Goal: Task Accomplishment & Management: Manage account settings

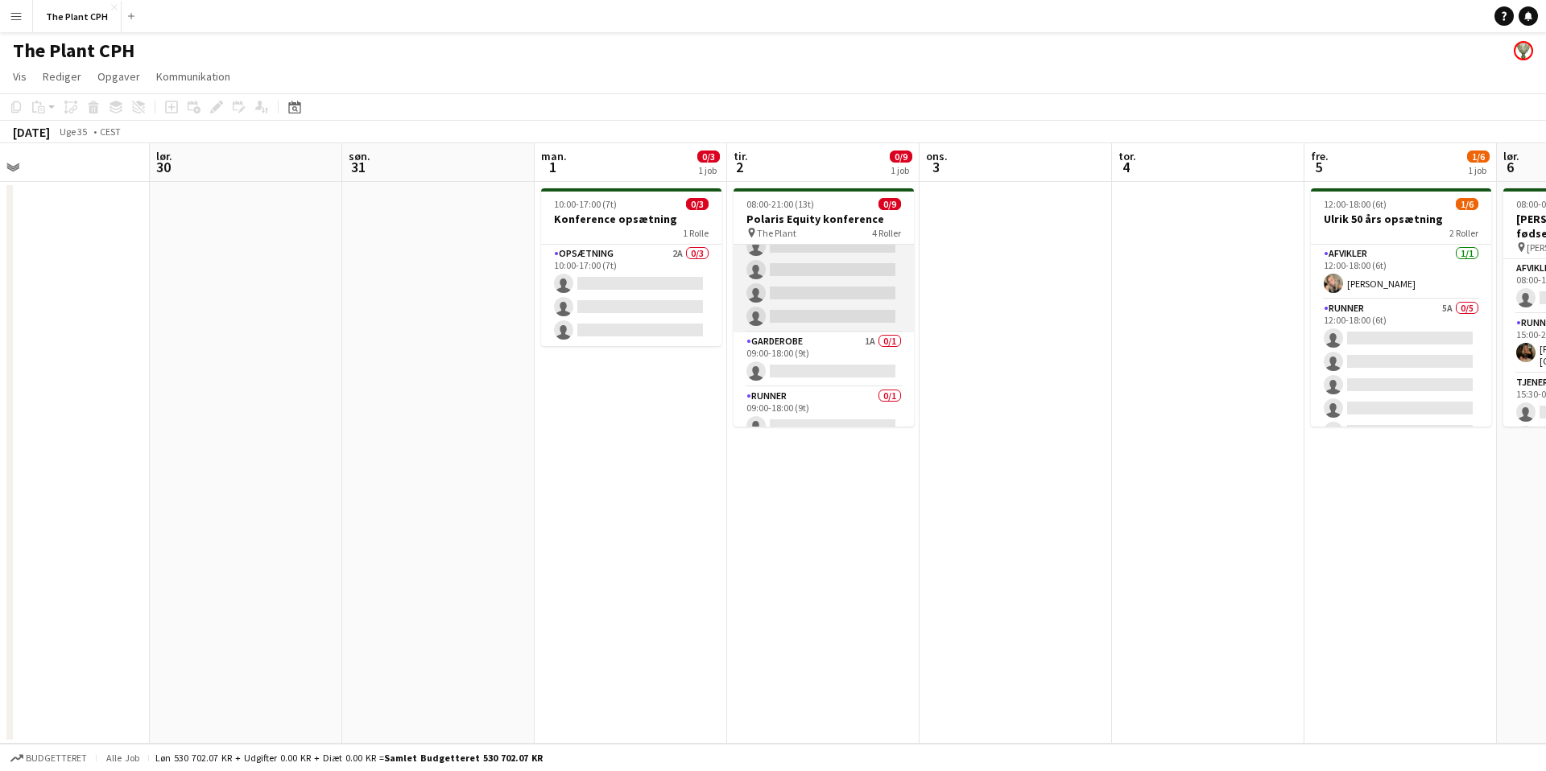
scroll to position [154, 0]
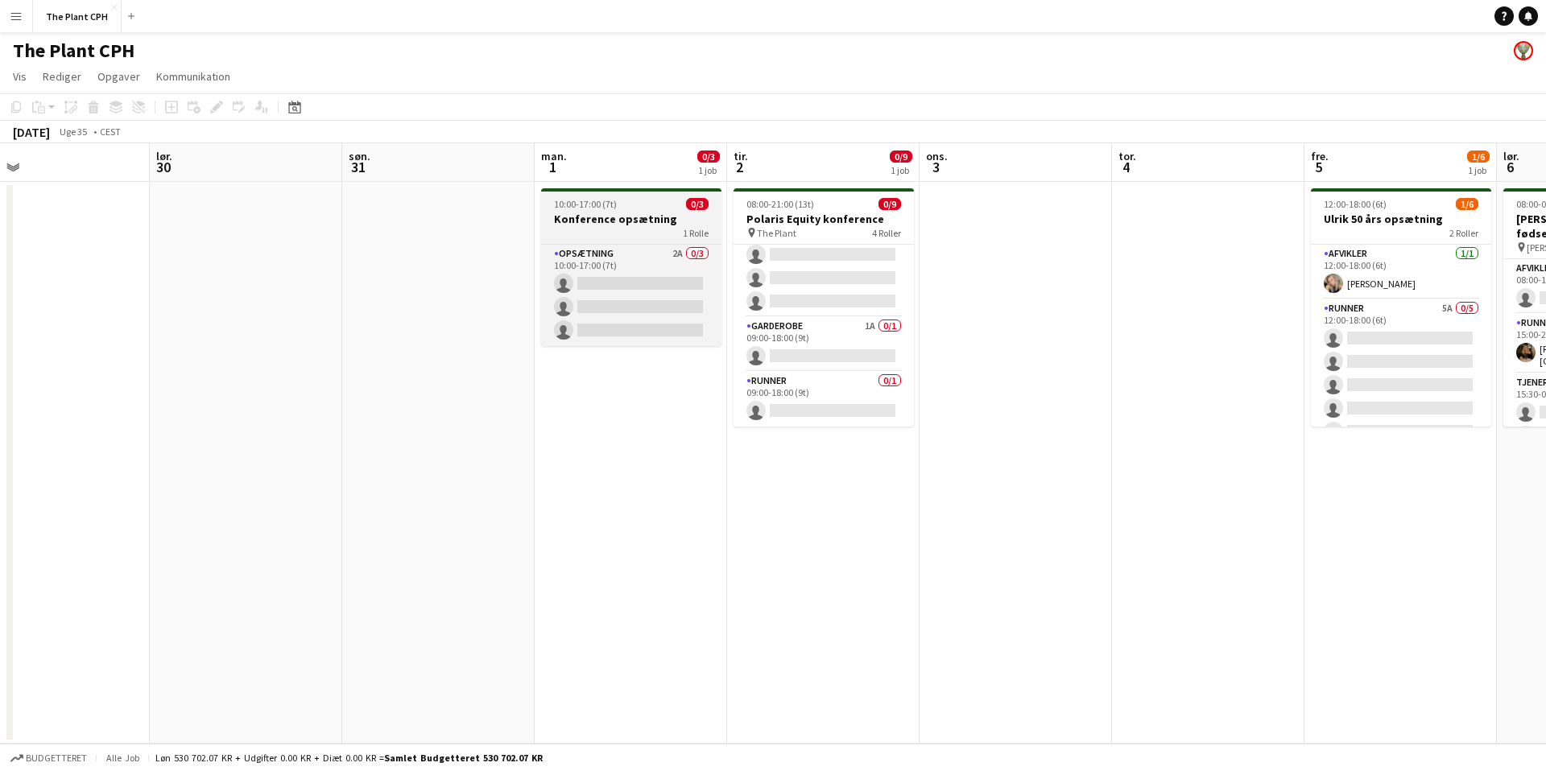
click at [655, 228] on div "1 Rolle" at bounding box center [631, 232] width 180 height 13
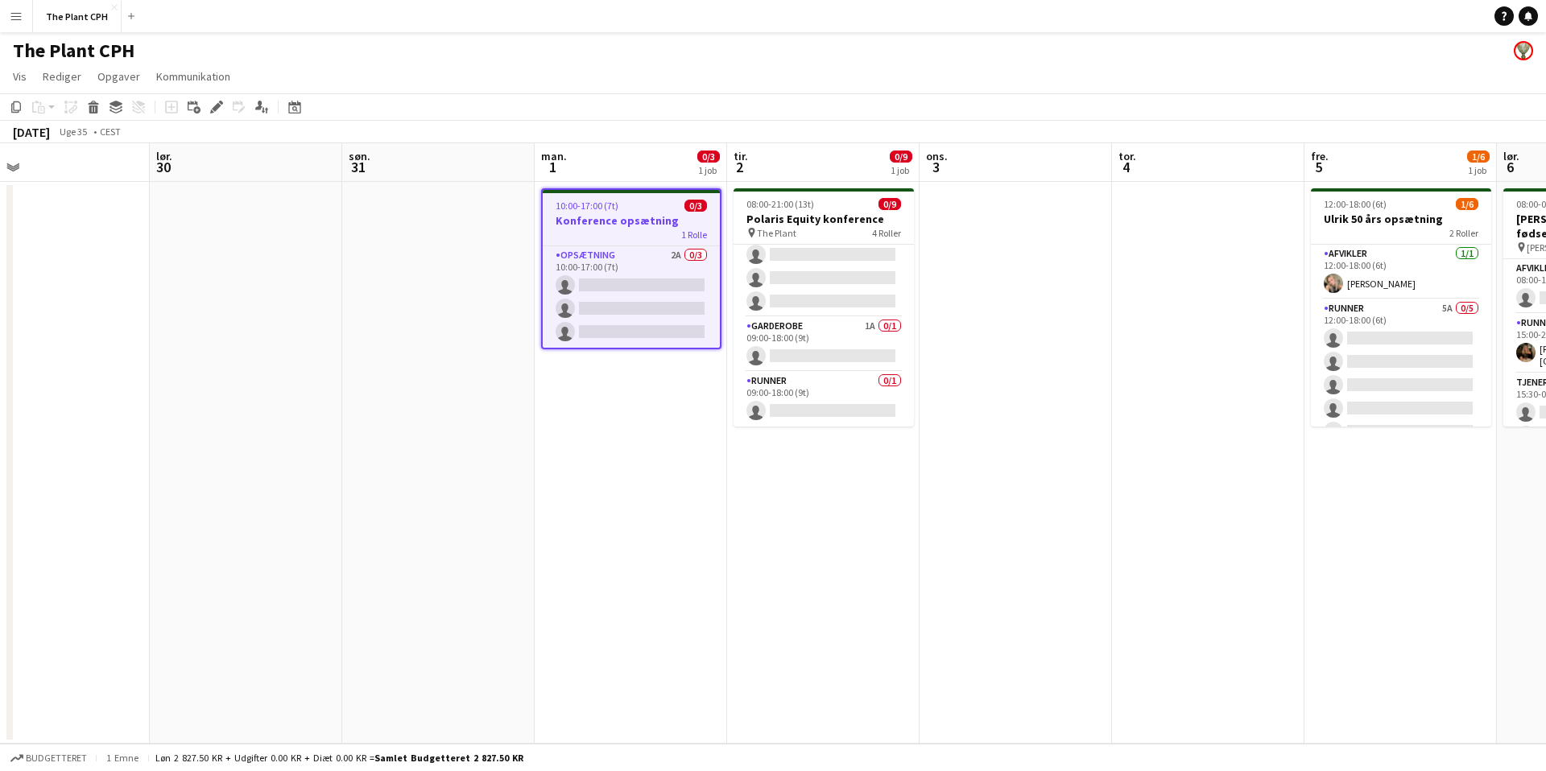
click at [636, 194] on app-job-card "10:00-17:00 (7t) 0/3 Konference opsætning 1 Rolle Opsætning 2A 0/3 10:00-17:00 …" at bounding box center [631, 268] width 180 height 161
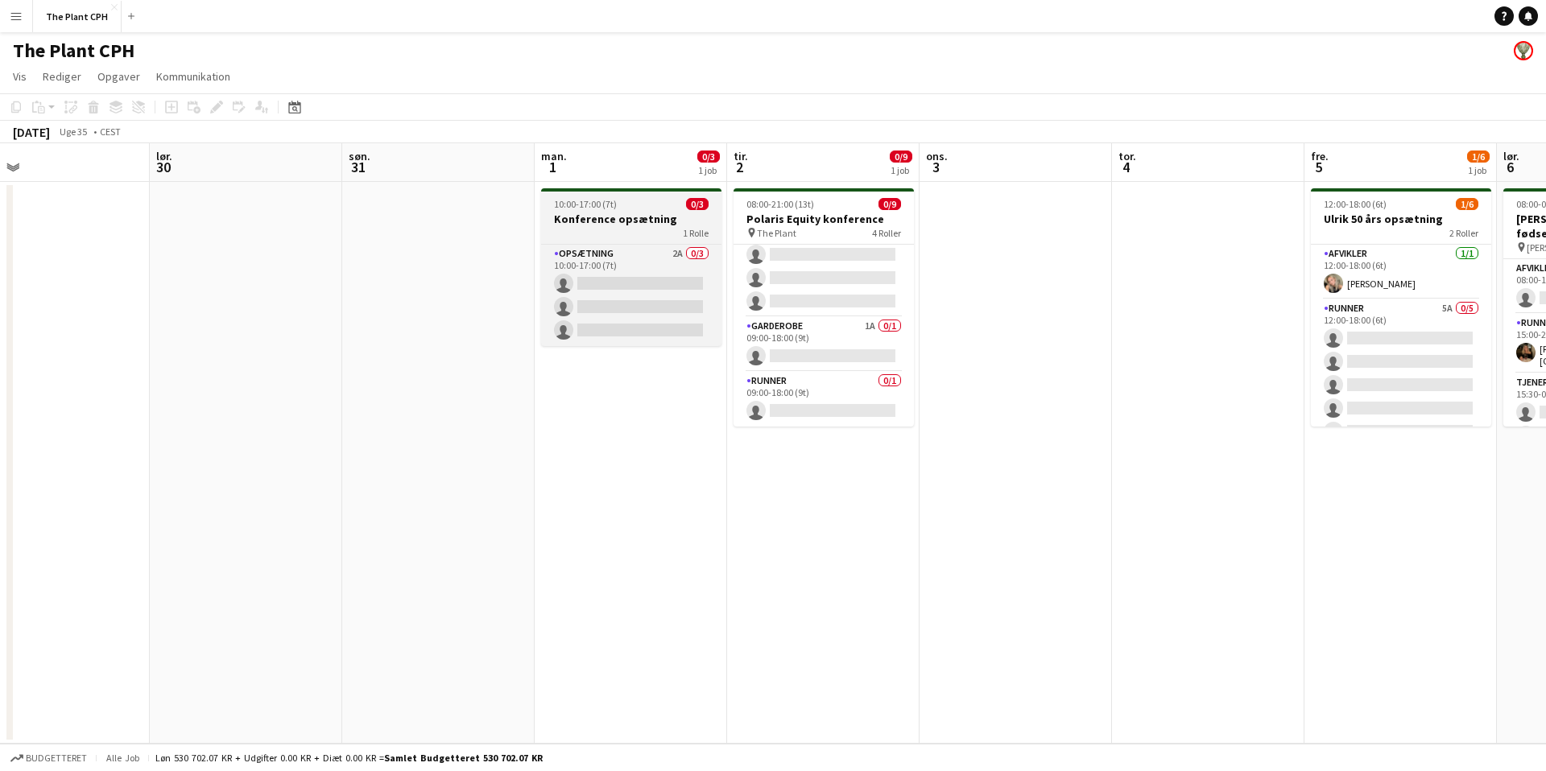
click at [632, 198] on div "10:00-17:00 (7t) 0/3" at bounding box center [631, 204] width 180 height 12
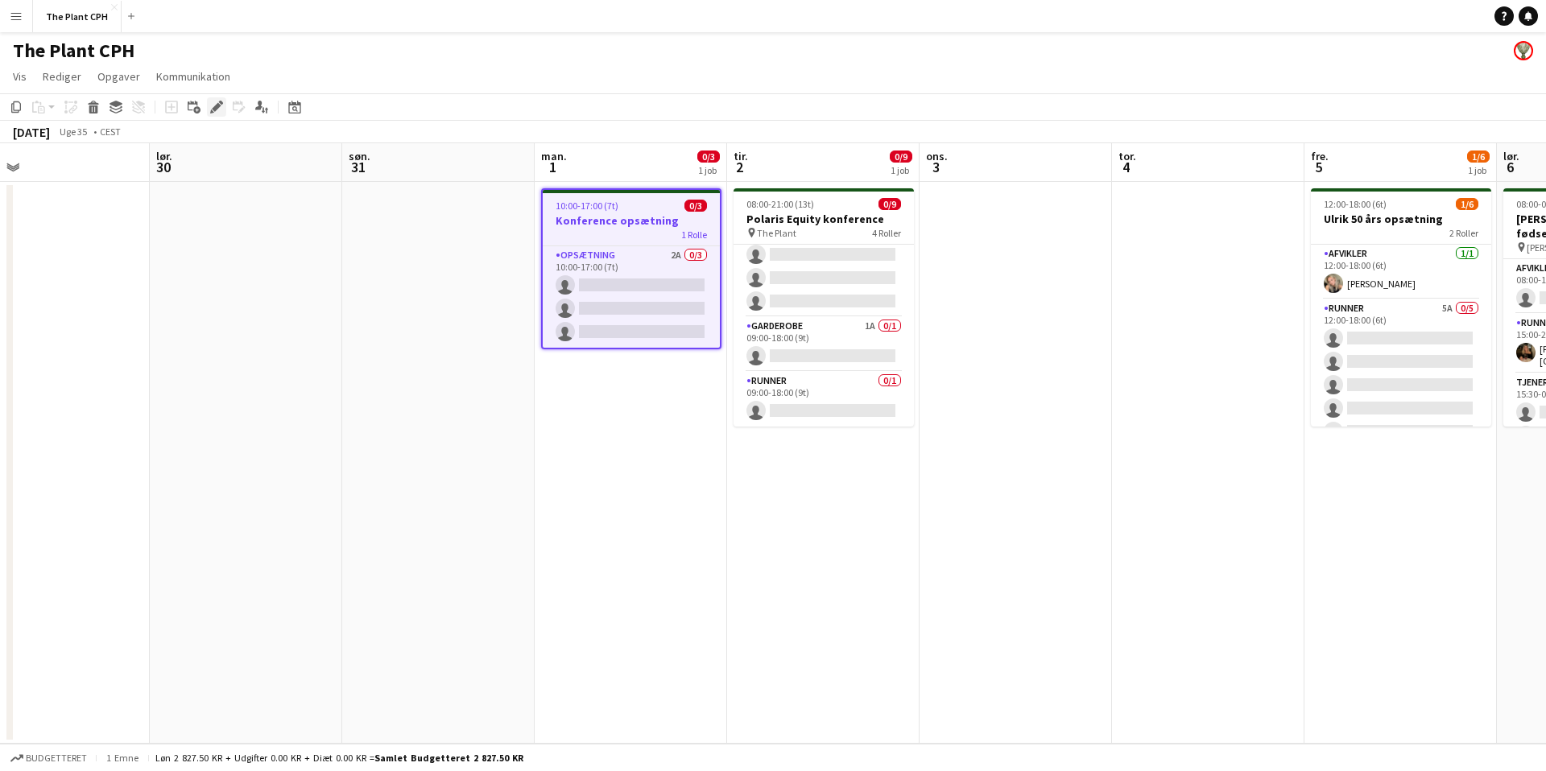
click at [209, 105] on div "Rediger" at bounding box center [216, 106] width 19 height 19
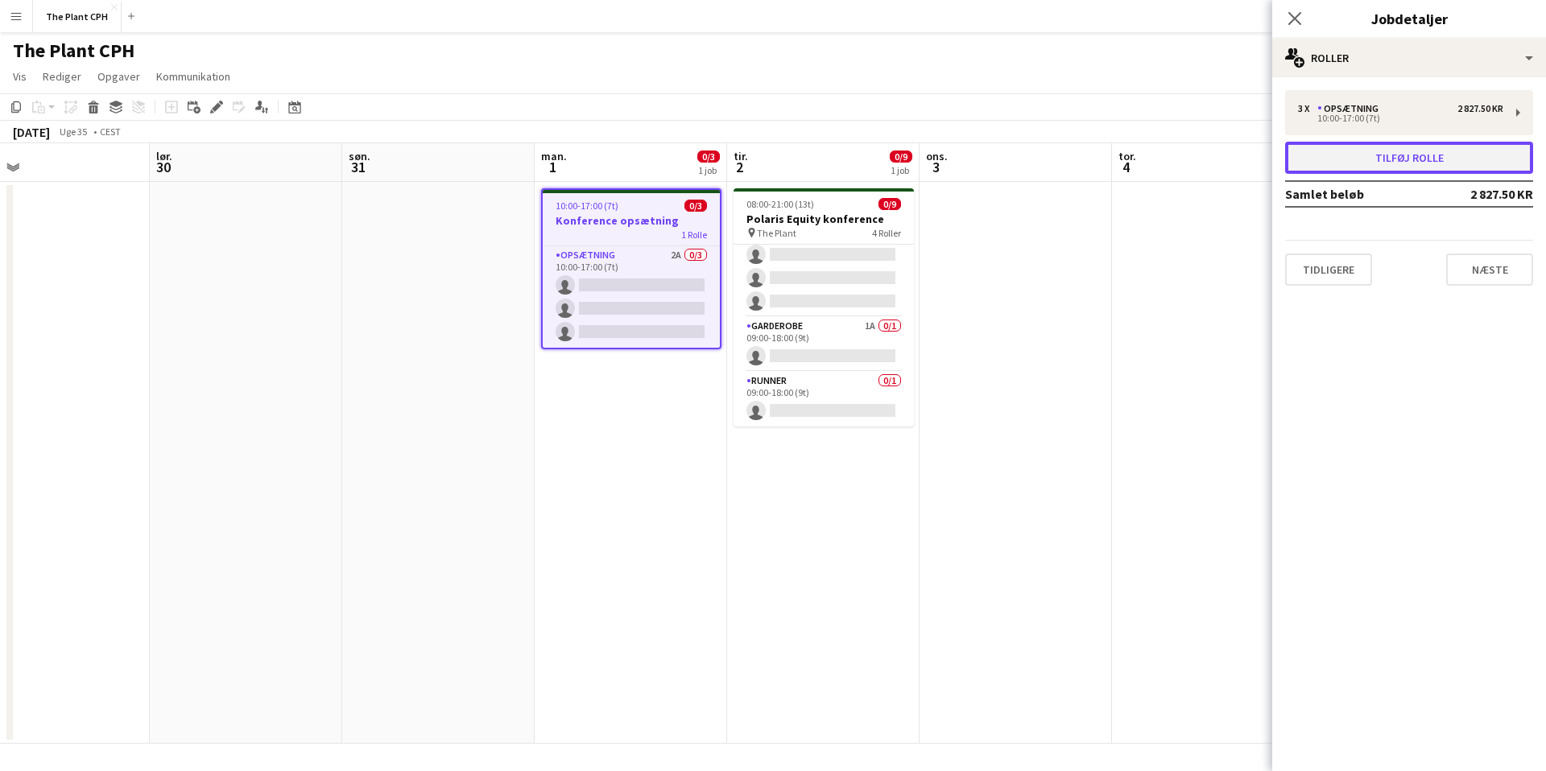
click at [1372, 157] on button "Tilføj rolle" at bounding box center [1409, 158] width 248 height 32
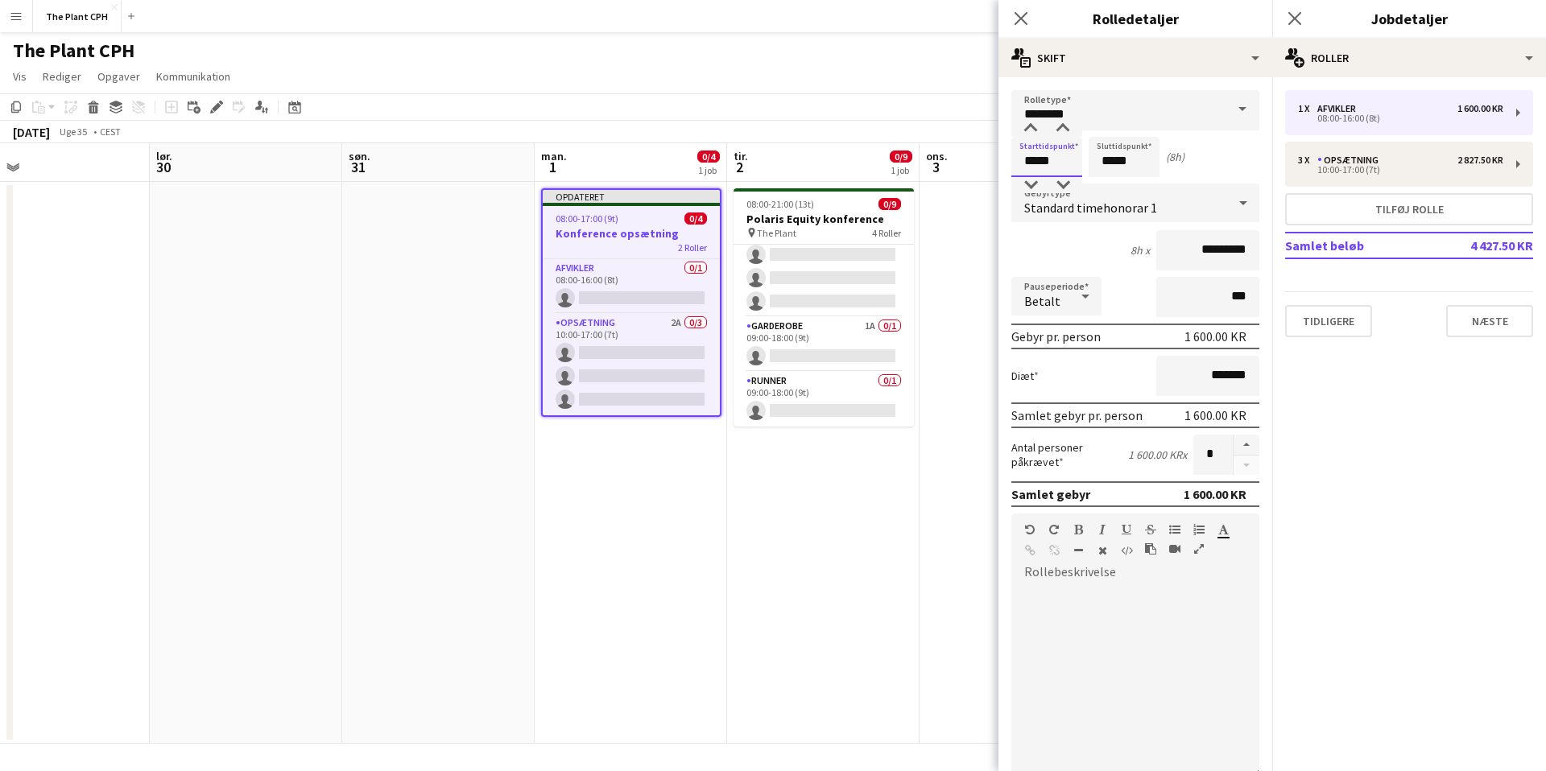
click at [1060, 160] on input "*****" at bounding box center [1046, 157] width 71 height 40
click at [1031, 128] on div at bounding box center [1031, 129] width 32 height 16
type input "*****"
click at [1031, 128] on div at bounding box center [1031, 129] width 32 height 16
click at [1106, 155] on input "*****" at bounding box center [1124, 157] width 71 height 40
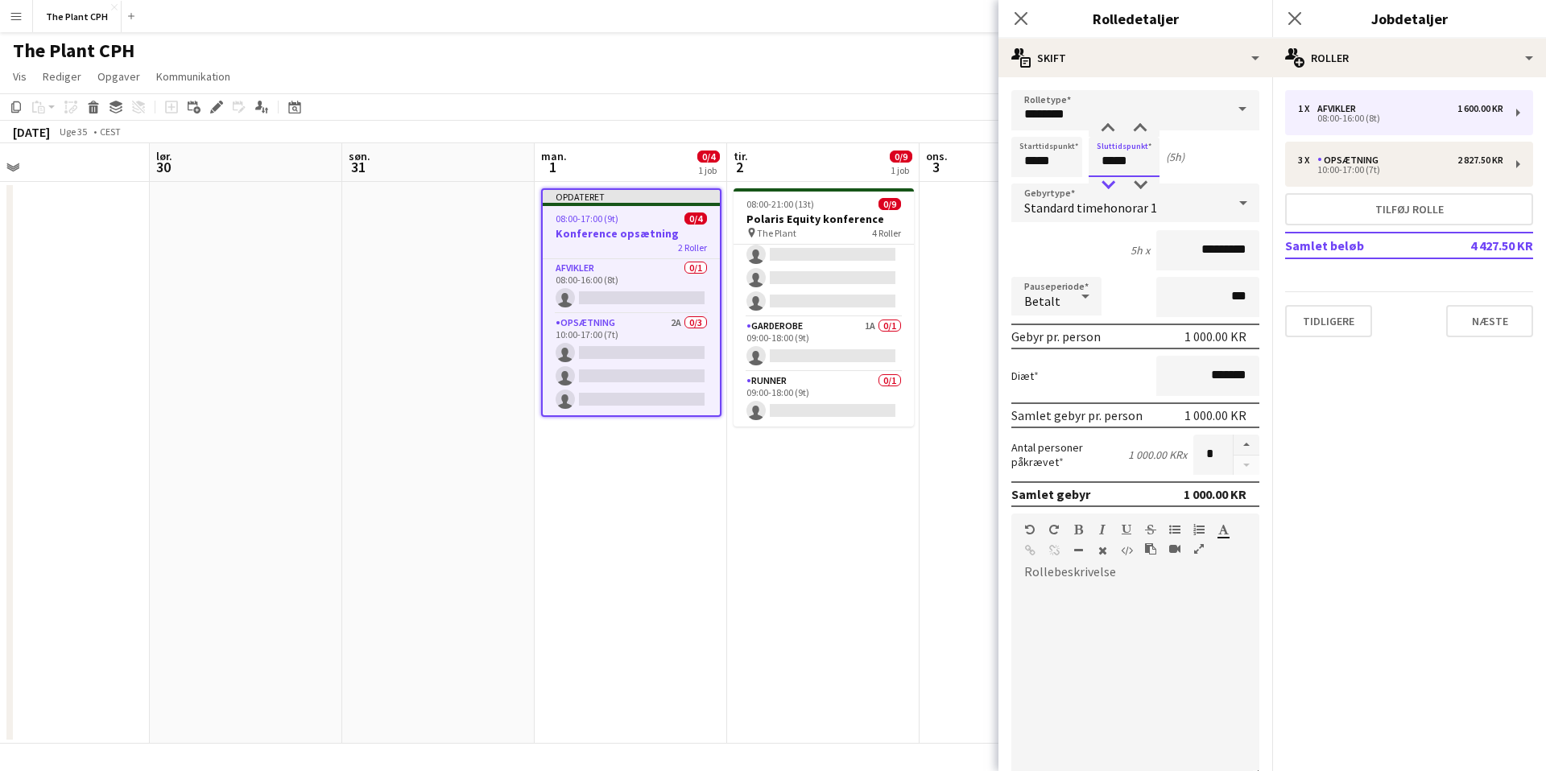
click at [1106, 184] on div at bounding box center [1108, 185] width 32 height 16
click at [1110, 123] on div at bounding box center [1108, 129] width 32 height 16
type input "*****"
click at [1110, 123] on div at bounding box center [1108, 129] width 32 height 16
click at [1086, 245] on div "7h x *********" at bounding box center [1135, 250] width 248 height 40
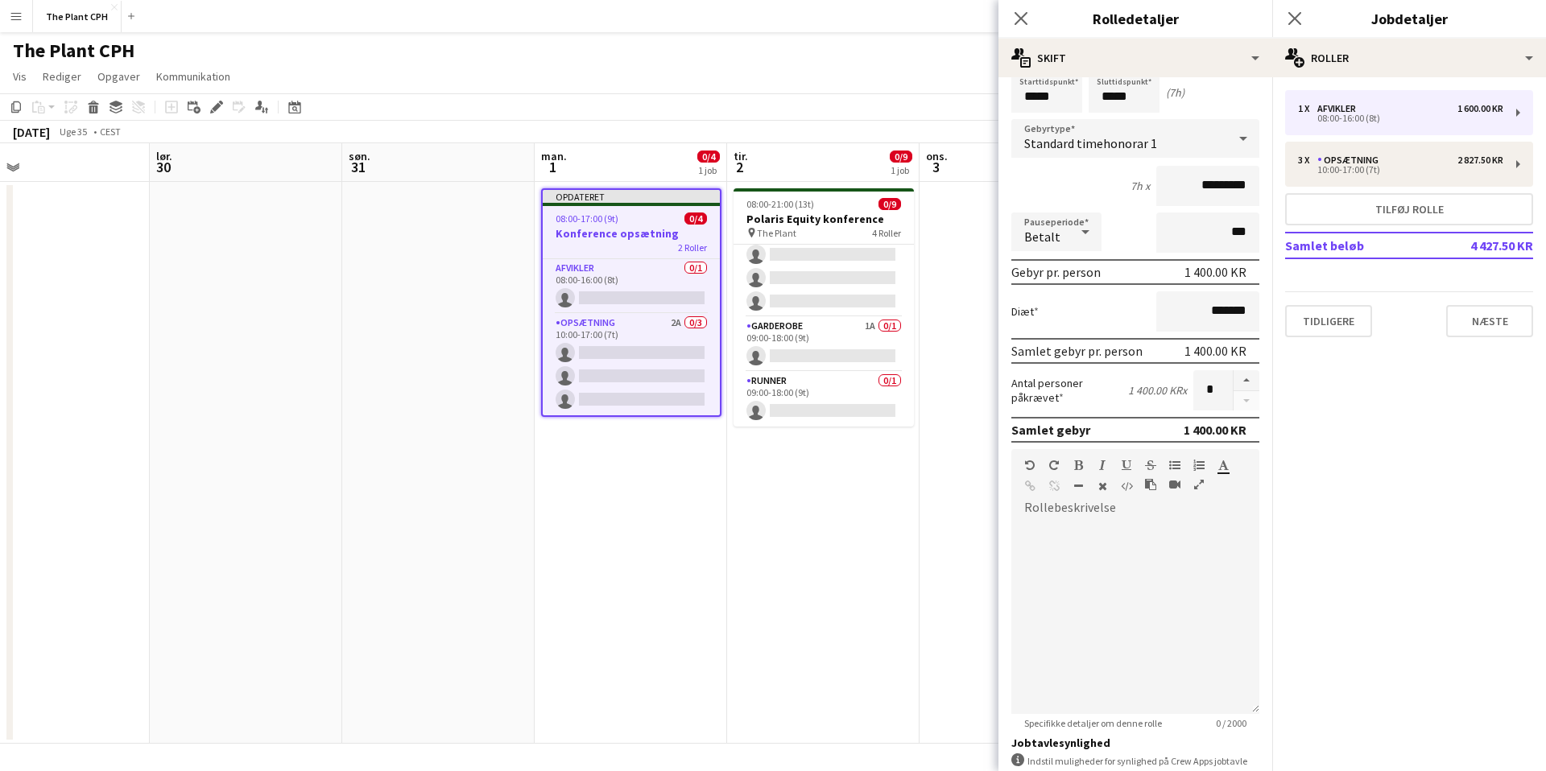
scroll to position [190, 0]
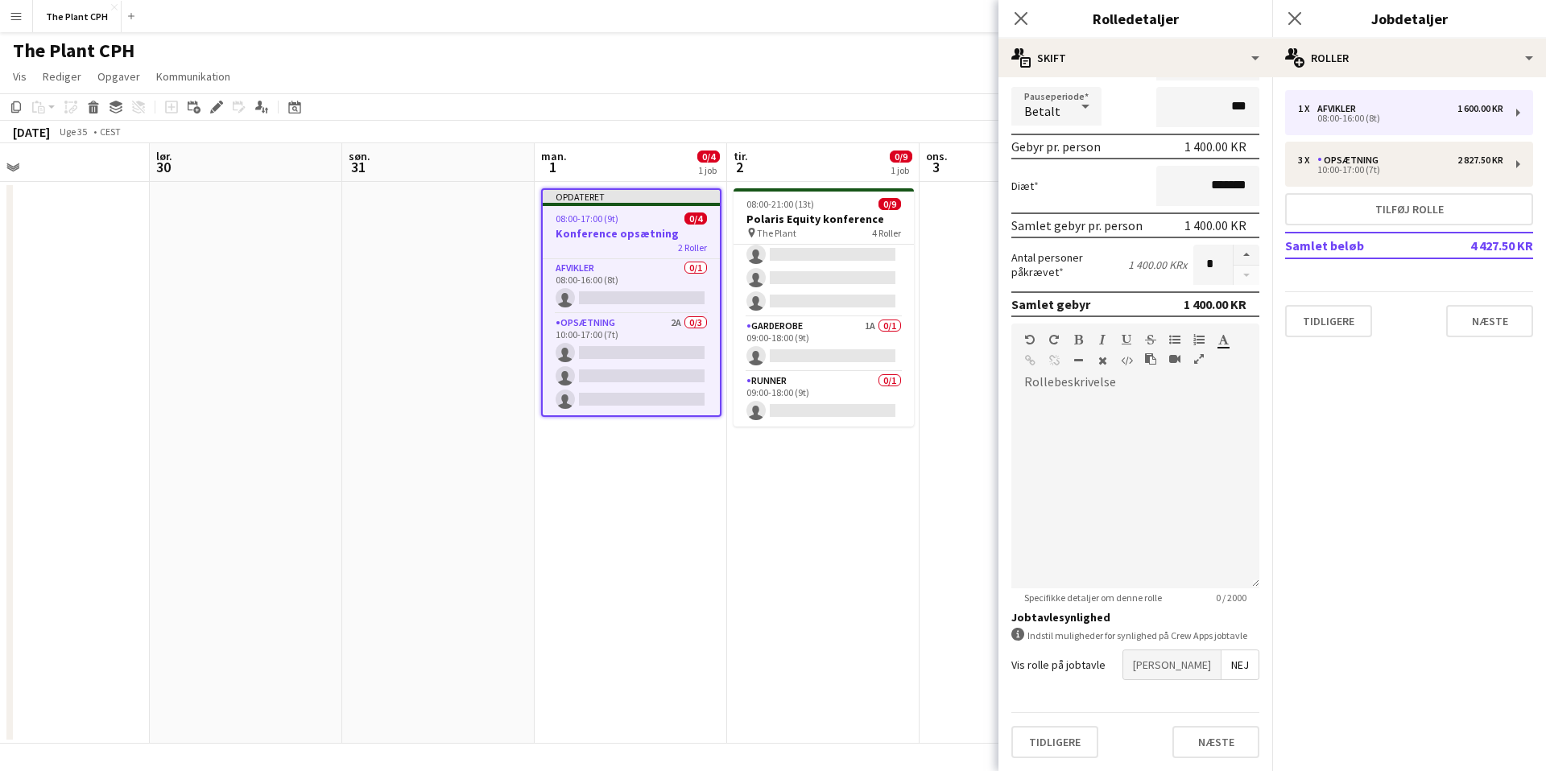
click at [1212, 665] on span "[PERSON_NAME]" at bounding box center [1171, 665] width 97 height 29
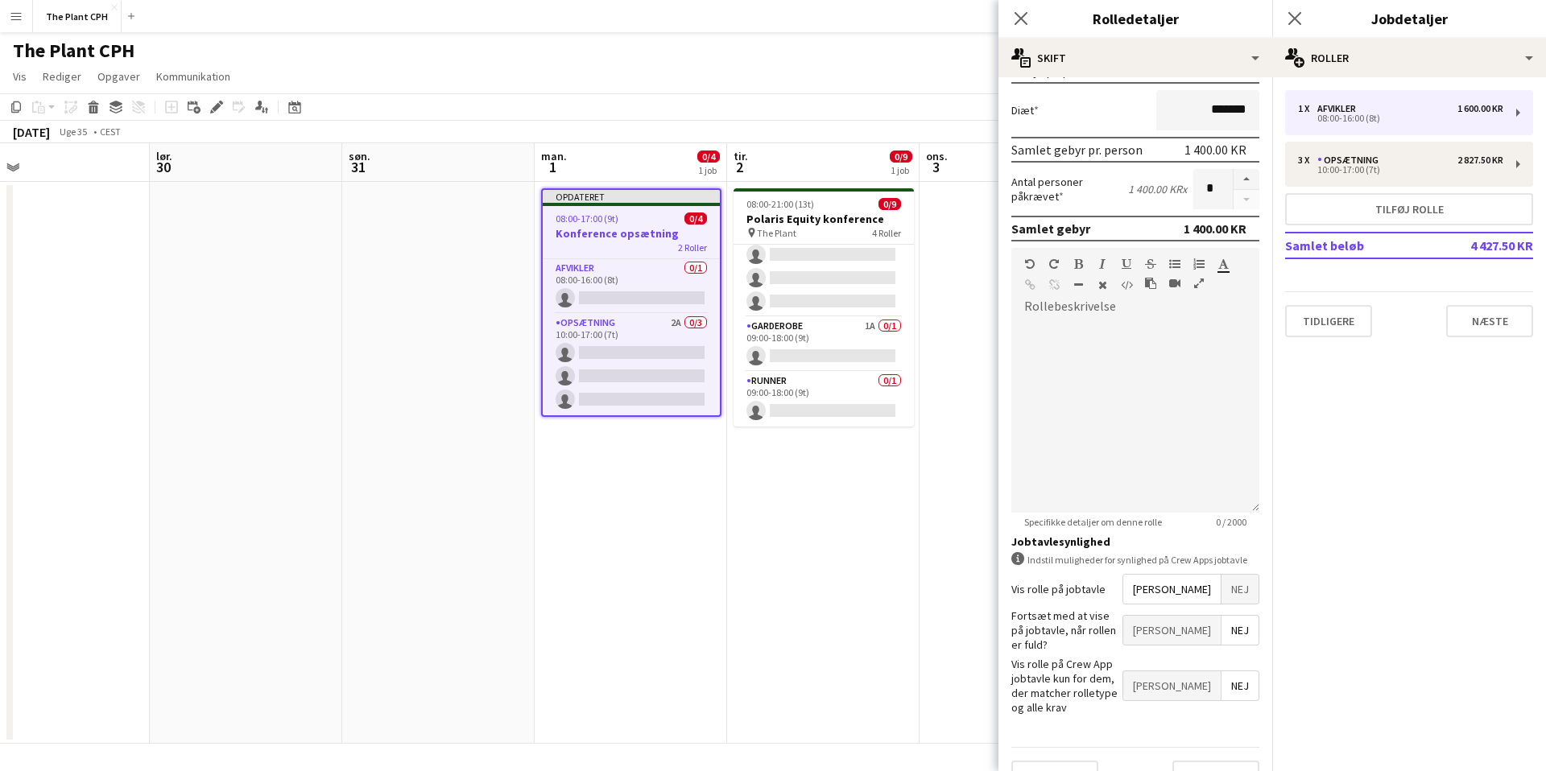
scroll to position [273, 0]
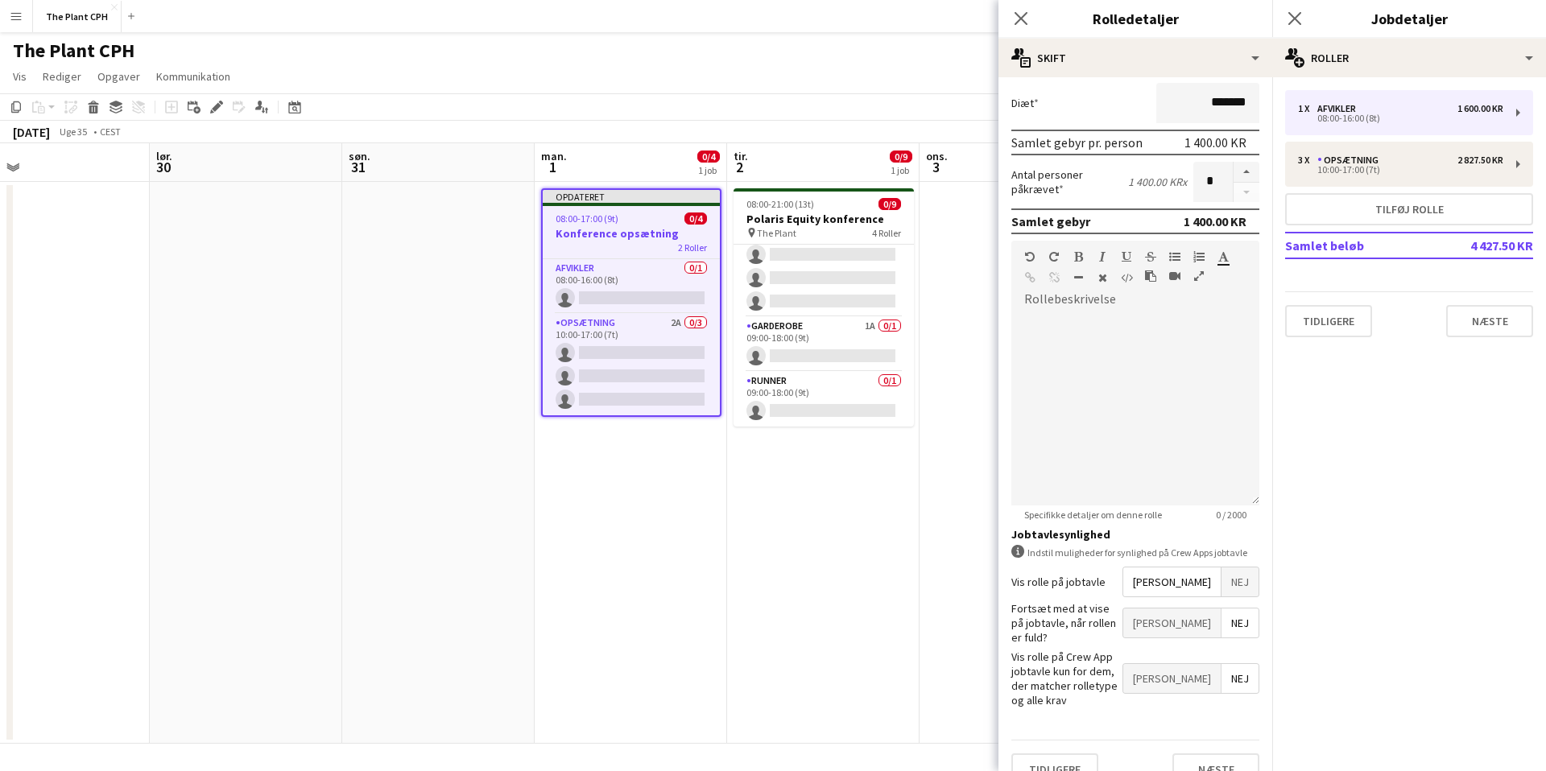
click at [1200, 614] on span "[PERSON_NAME]" at bounding box center [1171, 623] width 97 height 29
click at [1205, 664] on span "[PERSON_NAME]" at bounding box center [1171, 678] width 97 height 29
click at [1205, 754] on button "Næste" at bounding box center [1215, 770] width 87 height 32
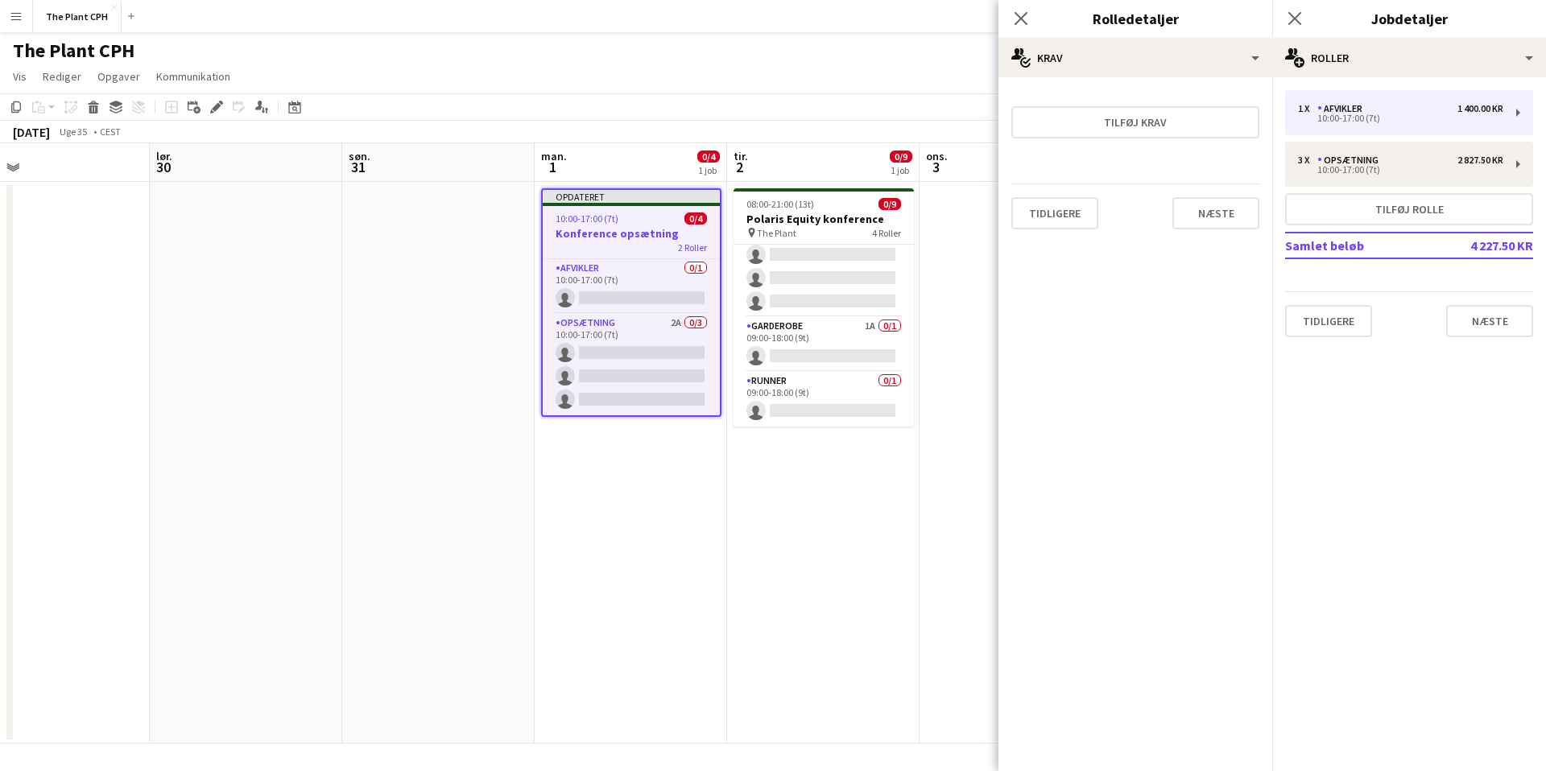
scroll to position [0, 0]
click at [1211, 212] on button "Næste" at bounding box center [1215, 213] width 87 height 32
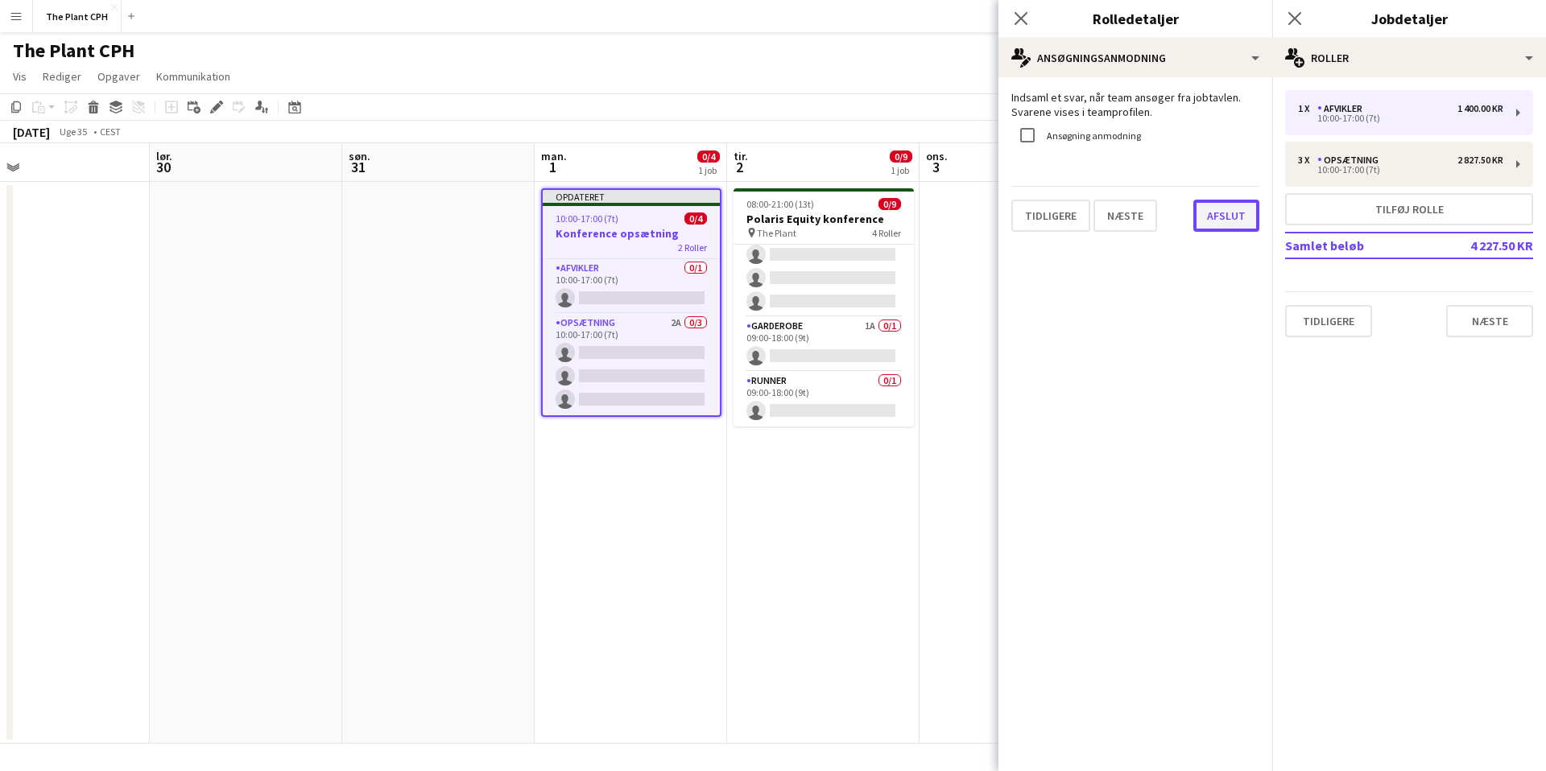
click at [1225, 217] on button "Afslut" at bounding box center [1226, 216] width 66 height 32
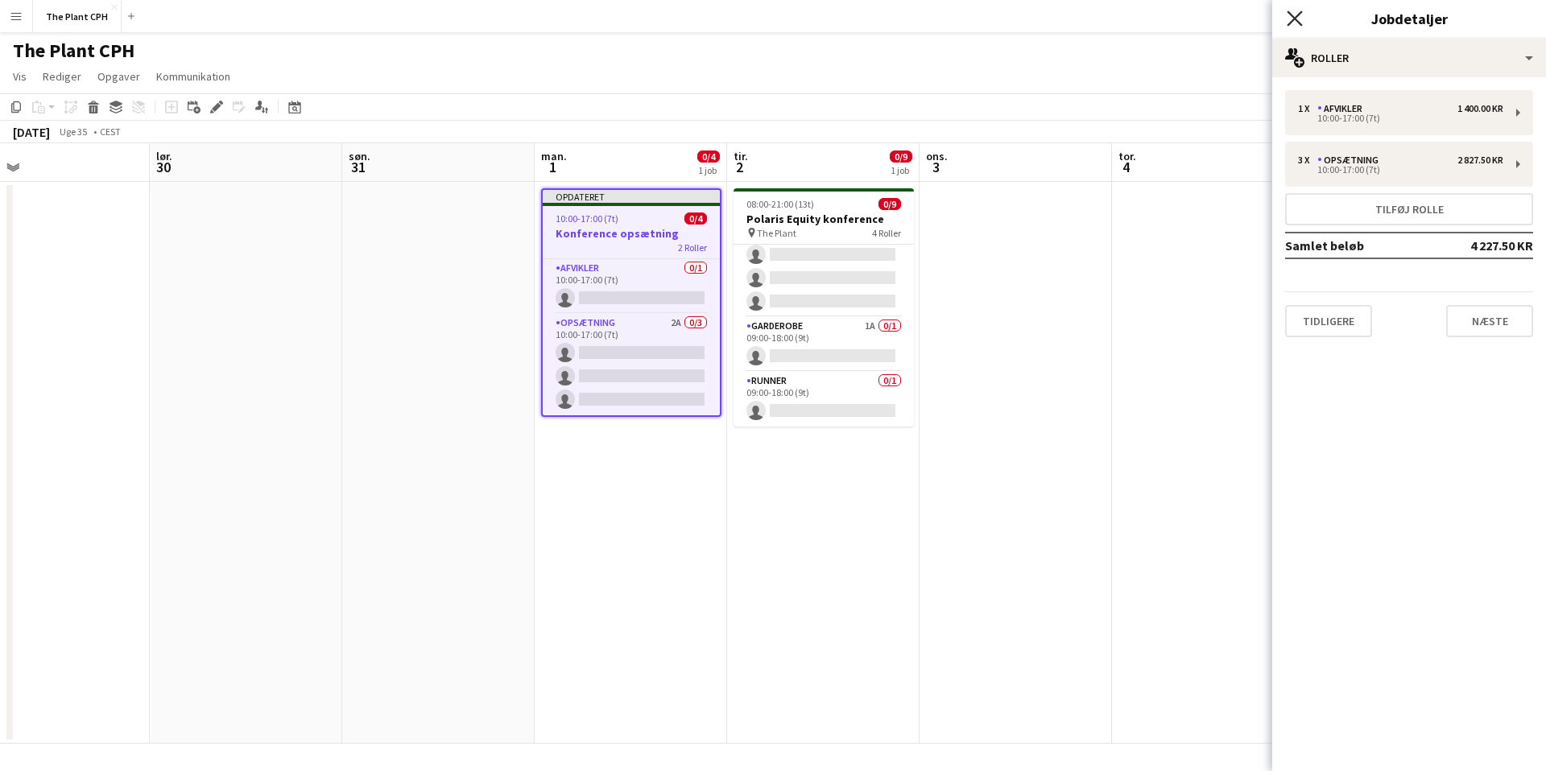
click at [1292, 15] on icon at bounding box center [1294, 17] width 15 height 15
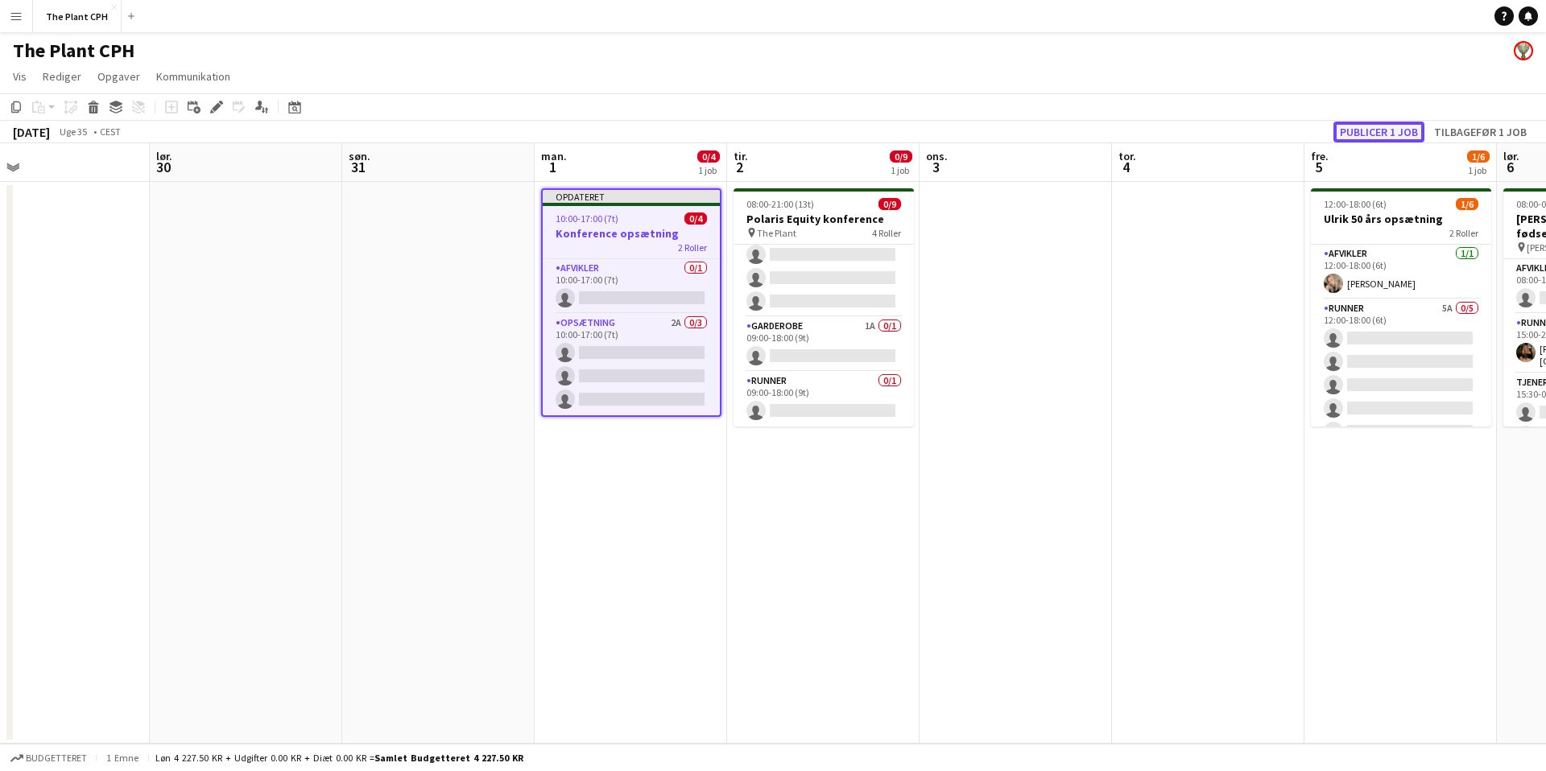
click at [1384, 130] on button "Publicer 1 job" at bounding box center [1378, 132] width 91 height 21
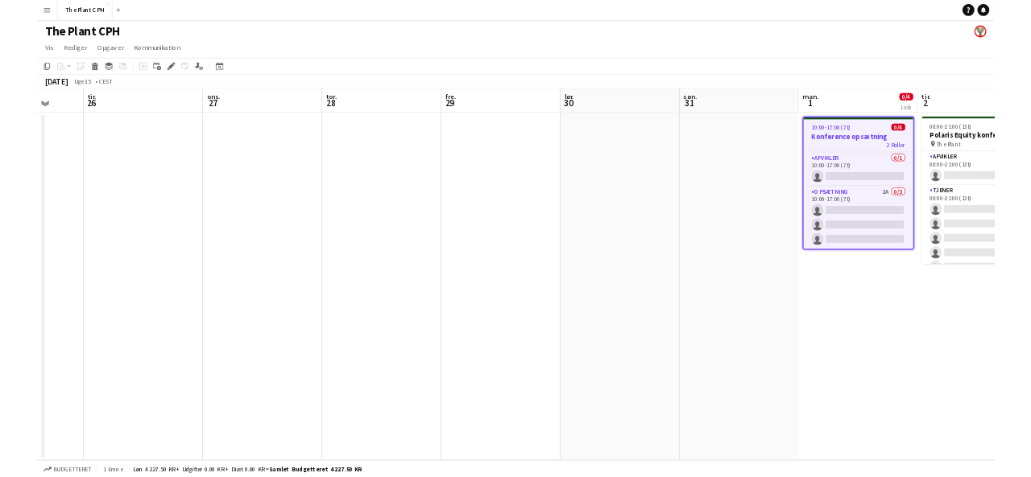
scroll to position [0, 487]
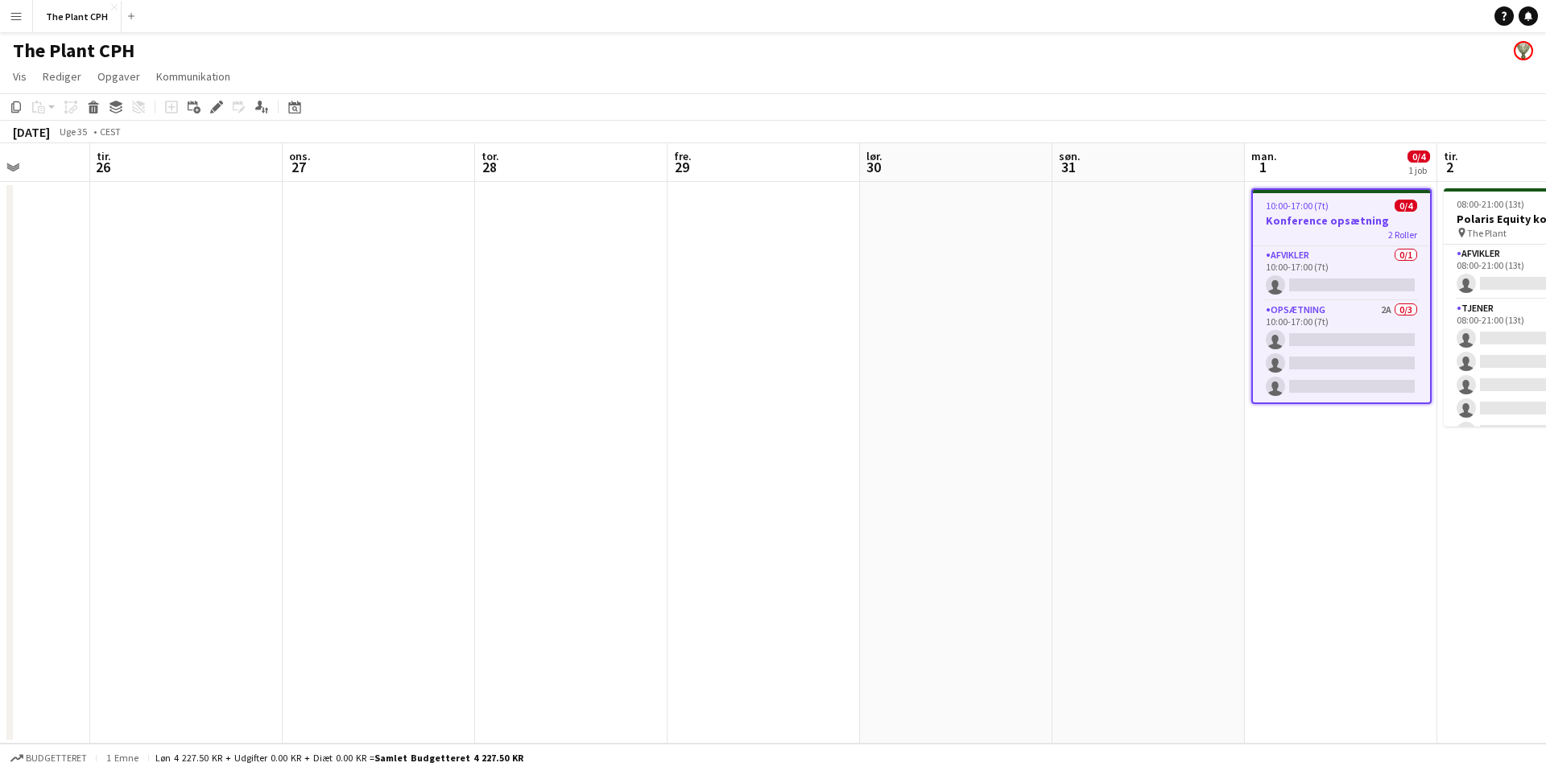
click at [907, 78] on app-page-menu "Vis Dagvisning udvidet Dagvisning kollapset Månedsvisning Datovælger Spring til…" at bounding box center [773, 78] width 1546 height 31
